Goal: Information Seeking & Learning: Learn about a topic

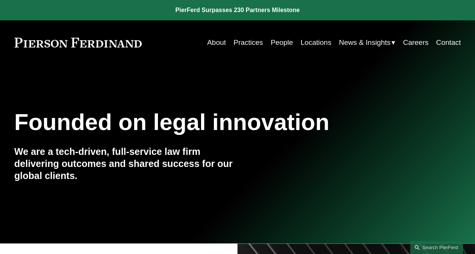
click at [274, 45] on link "People" at bounding box center [281, 42] width 22 height 14
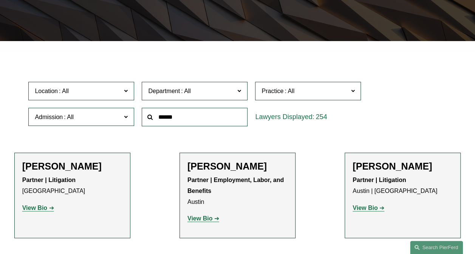
scroll to position [189, 0]
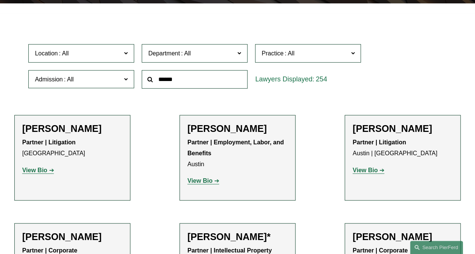
click at [124, 81] on span at bounding box center [126, 79] width 4 height 10
click at [0, 0] on link "[US_STATE]" at bounding box center [0, 0] width 0 height 0
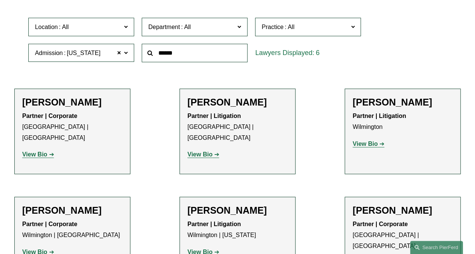
scroll to position [227, 0]
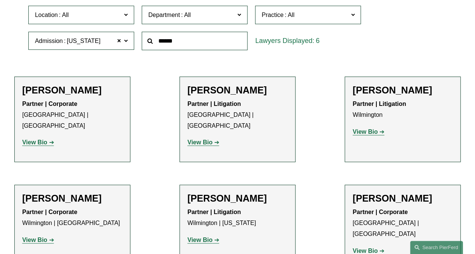
click at [32, 139] on strong "View Bio" at bounding box center [34, 142] width 25 height 6
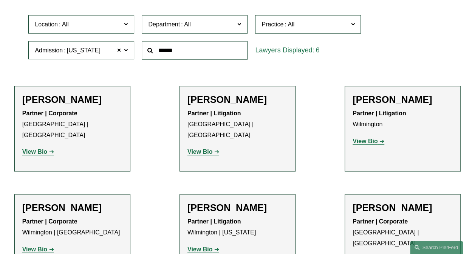
scroll to position [265, 0]
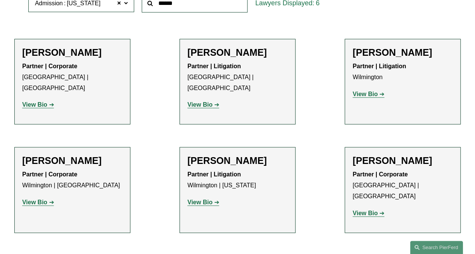
click at [364, 210] on strong "View Bio" at bounding box center [364, 213] width 25 height 6
click at [34, 199] on strong "View Bio" at bounding box center [34, 202] width 25 height 6
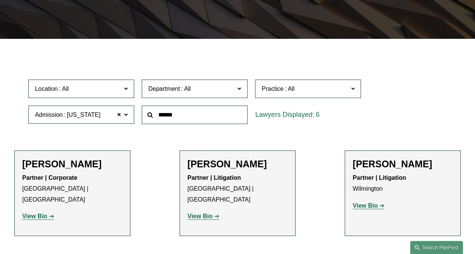
scroll to position [152, 0]
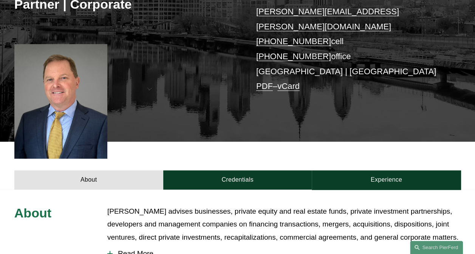
scroll to position [151, 0]
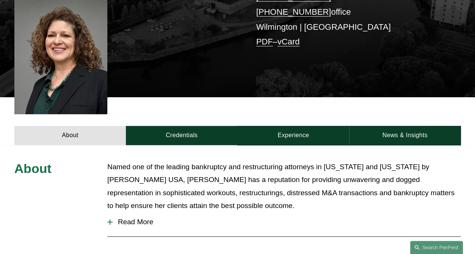
scroll to position [189, 0]
